Goal: Information Seeking & Learning: Find specific fact

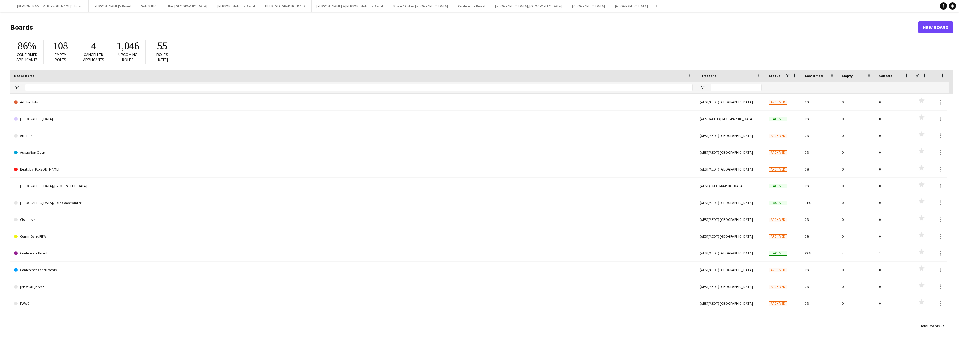
click at [7, 5] on app-icon "Menu" at bounding box center [6, 6] width 5 height 5
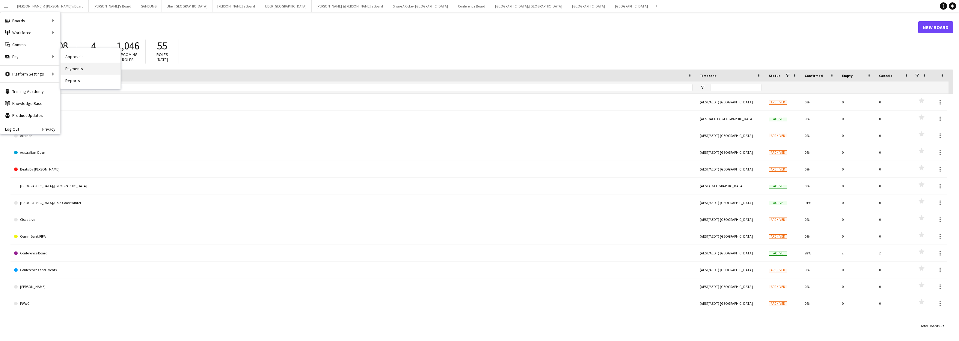
click at [83, 67] on link "Payments" at bounding box center [91, 69] width 60 height 12
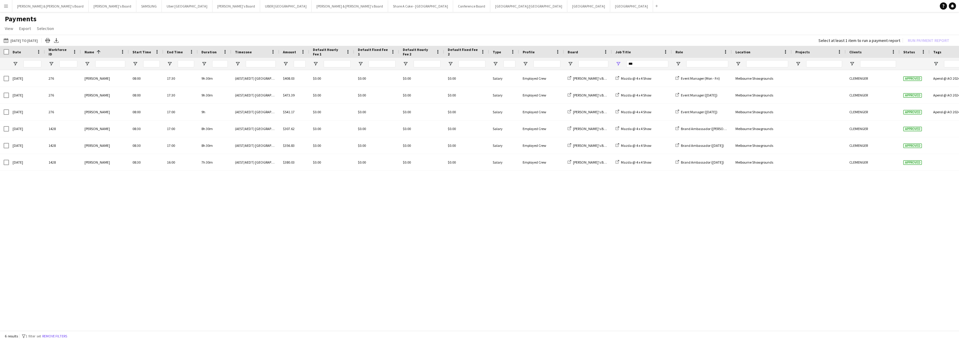
click at [5, 2] on button "Menu" at bounding box center [6, 6] width 12 height 12
click at [128, 14] on h1 "Payments" at bounding box center [479, 18] width 959 height 9
click at [17, 42] on button "[DATE] to [DATE] [DATE] to [DATE]" at bounding box center [20, 40] width 37 height 7
click at [79, 103] on span "16" at bounding box center [78, 103] width 7 height 7
click at [71, 117] on span "29" at bounding box center [70, 119] width 7 height 7
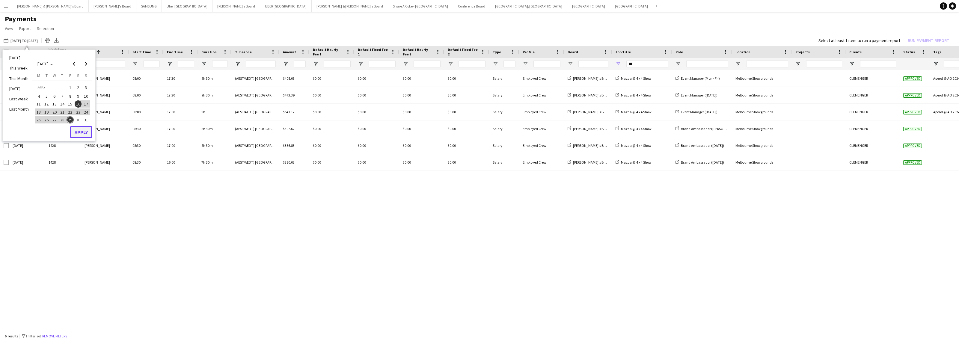
click at [78, 136] on button "Apply" at bounding box center [81, 132] width 22 height 12
drag, startPoint x: 649, startPoint y: 63, endPoint x: 601, endPoint y: 64, distance: 48.0
click at [602, 66] on div "***" at bounding box center [501, 64] width 1002 height 12
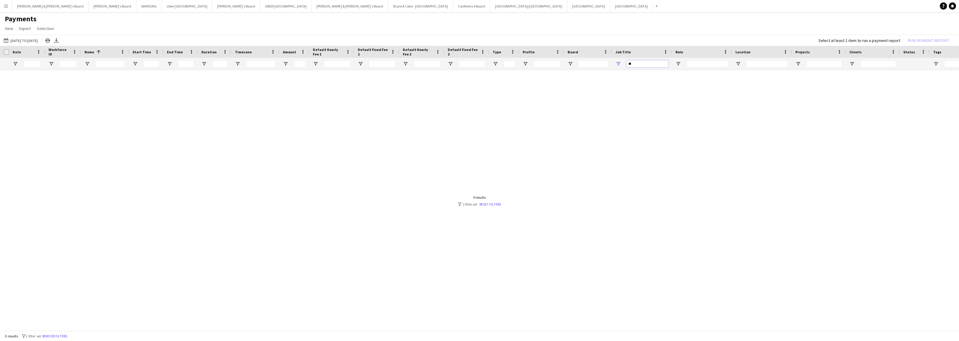
type input "*"
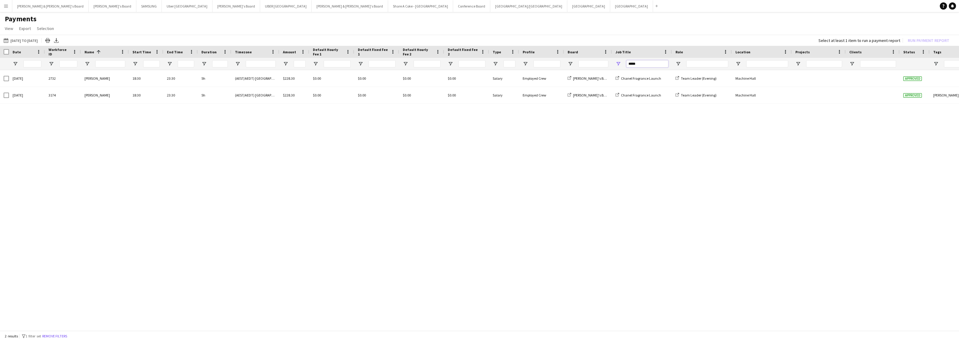
type input "*****"
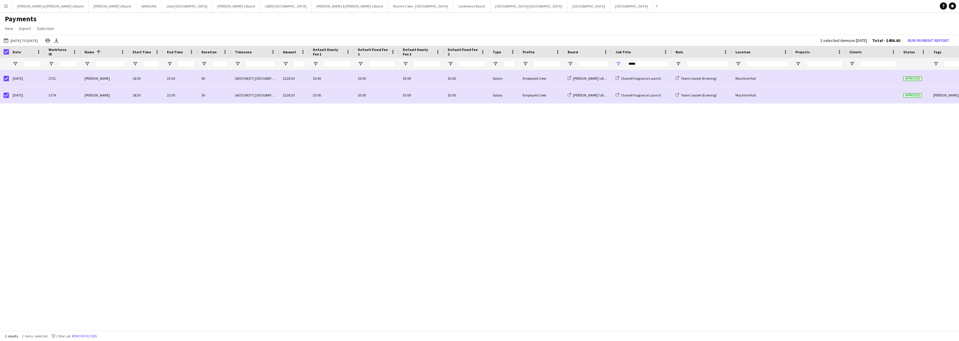
click at [8, 4] on app-icon "Menu" at bounding box center [6, 6] width 5 height 5
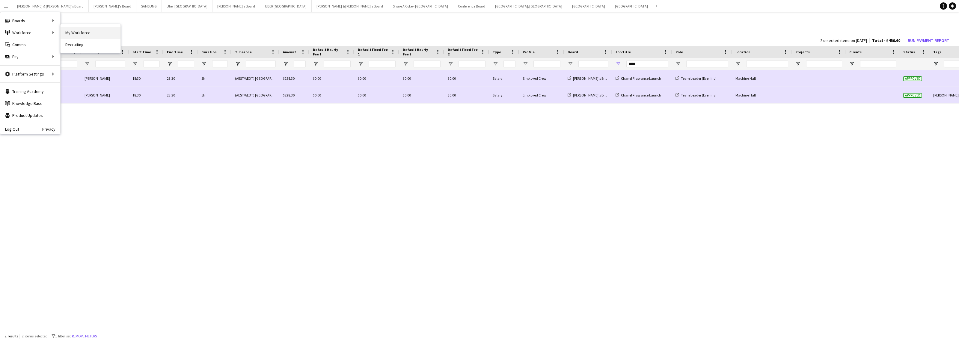
click at [87, 33] on link "My Workforce" at bounding box center [91, 33] width 60 height 12
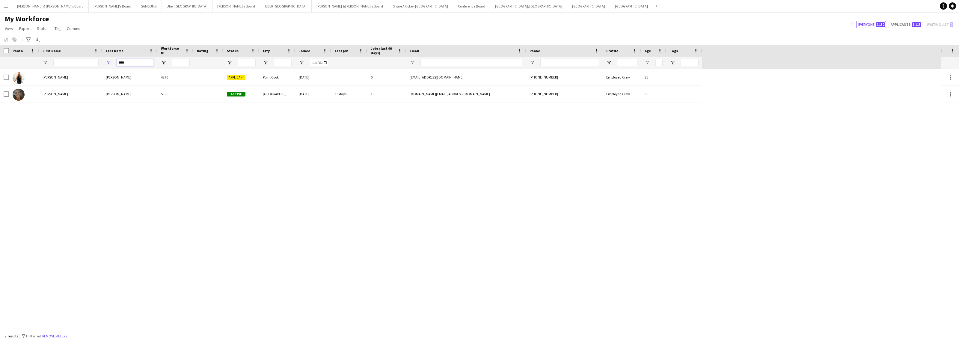
drag, startPoint x: 133, startPoint y: 62, endPoint x: 100, endPoint y: 60, distance: 33.3
click at [100, 60] on div "****" at bounding box center [351, 63] width 702 height 12
type input "****"
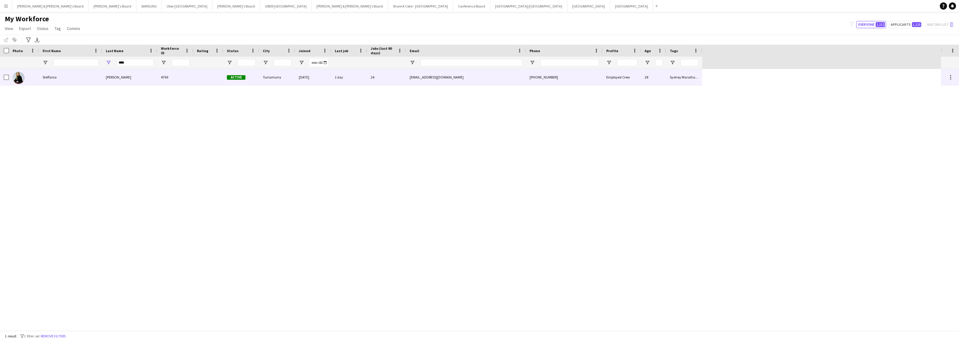
click at [70, 81] on div "Steffania" at bounding box center [70, 77] width 63 height 16
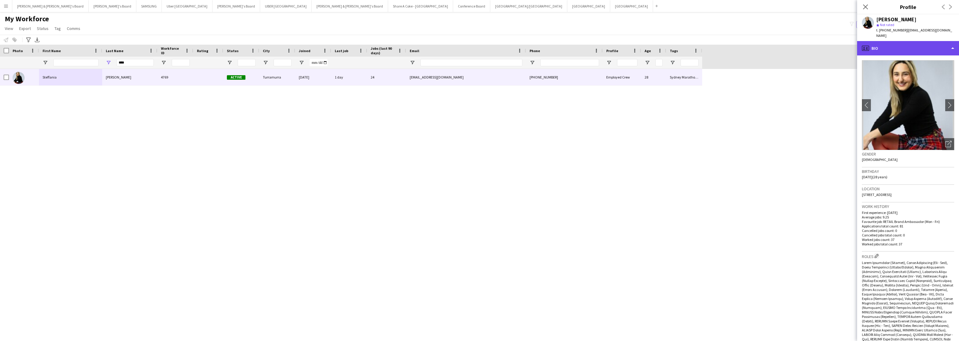
click at [909, 45] on div "profile Bio" at bounding box center [908, 48] width 102 height 14
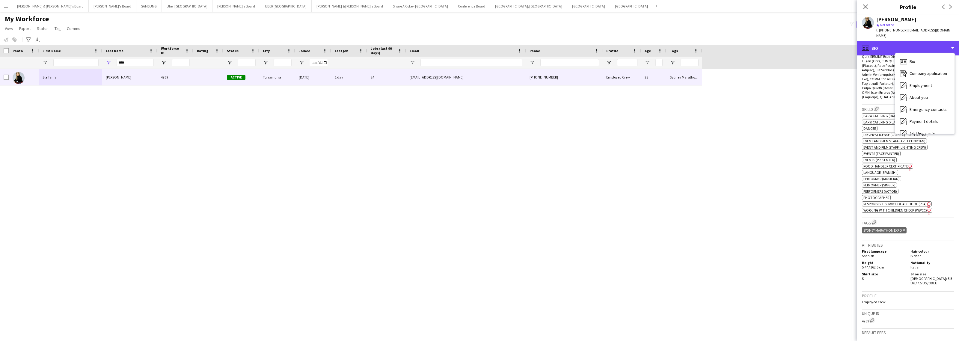
scroll to position [300, 0]
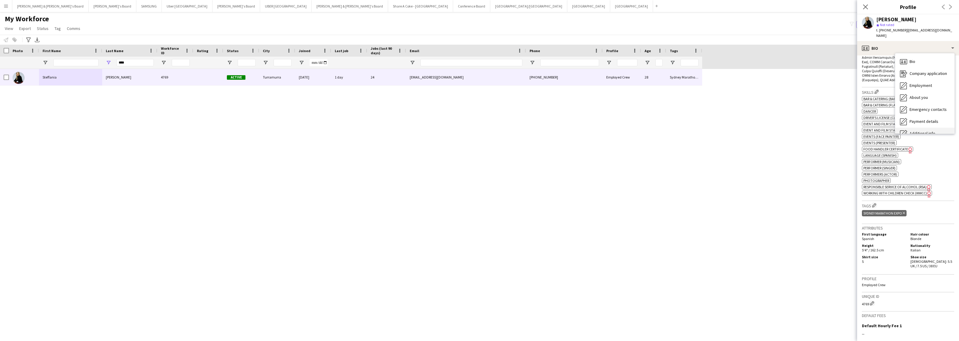
click at [926, 128] on div "Additional info Additional info" at bounding box center [925, 134] width 59 height 12
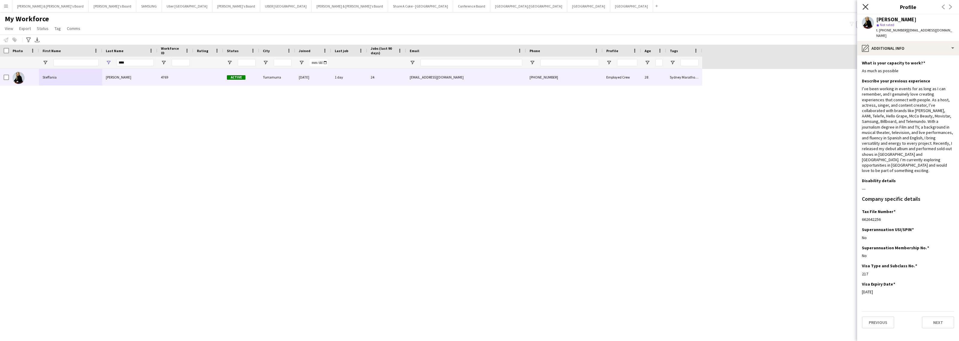
click at [864, 7] on icon "Close pop-in" at bounding box center [866, 7] width 6 height 6
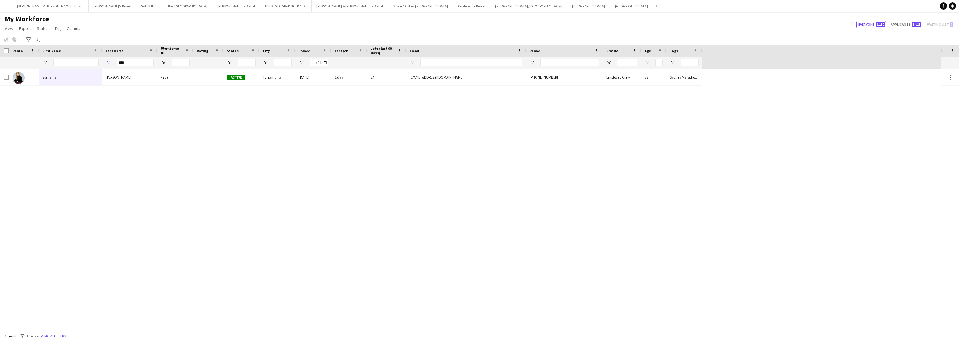
click at [365, 143] on div "[PERSON_NAME] 4769 Active Turramurra [DATE] 1 day 24 [EMAIL_ADDRESS][DOMAIN_NAM…" at bounding box center [470, 200] width 941 height 262
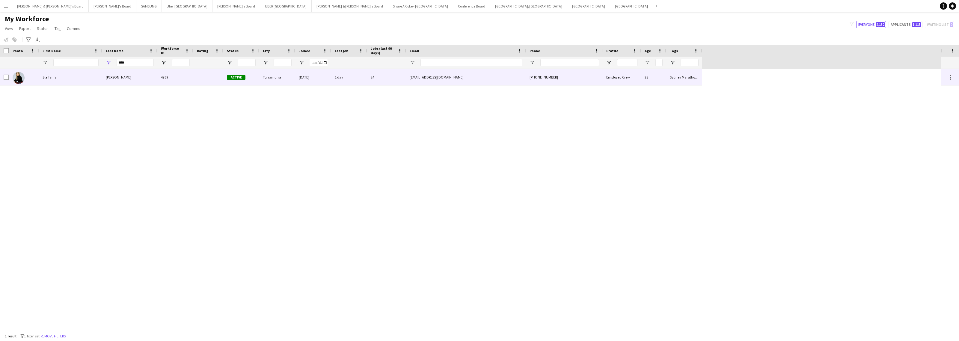
click at [119, 77] on div "[PERSON_NAME]" at bounding box center [129, 77] width 55 height 16
